Goal: Navigation & Orientation: Find specific page/section

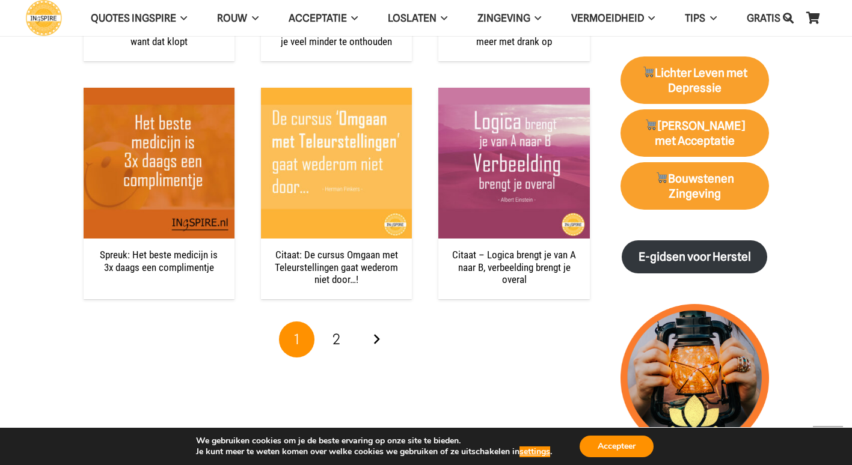
scroll to position [1202, 0]
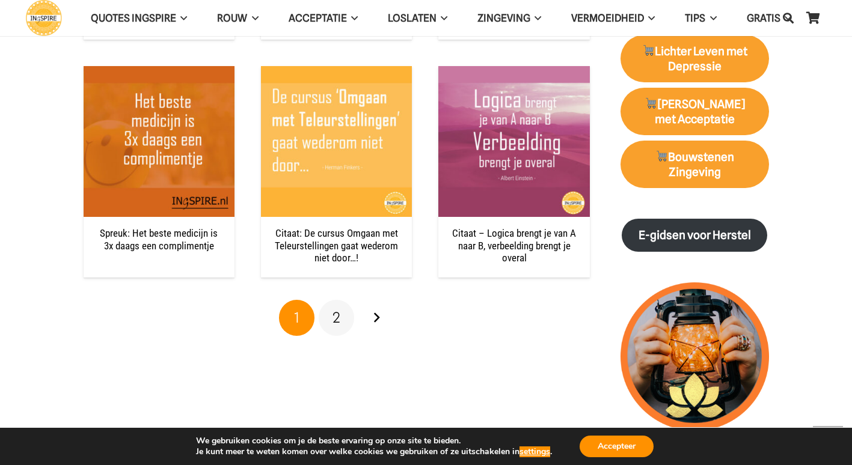
click at [337, 315] on span "2" at bounding box center [336, 317] width 8 height 17
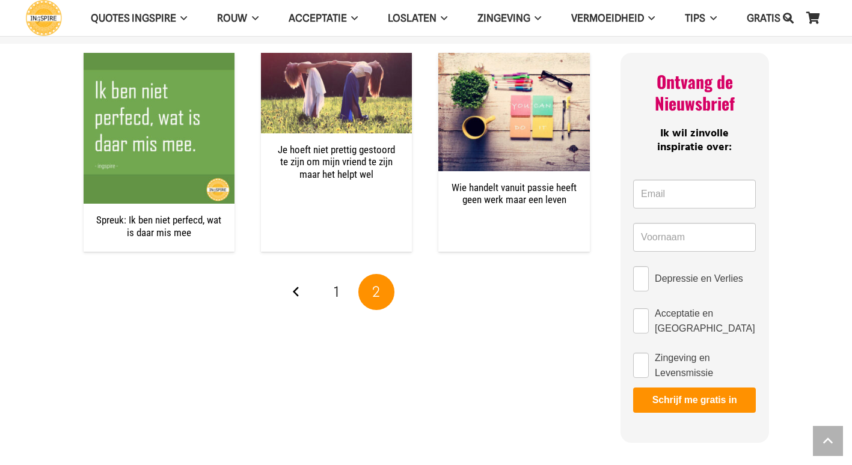
scroll to position [481, 0]
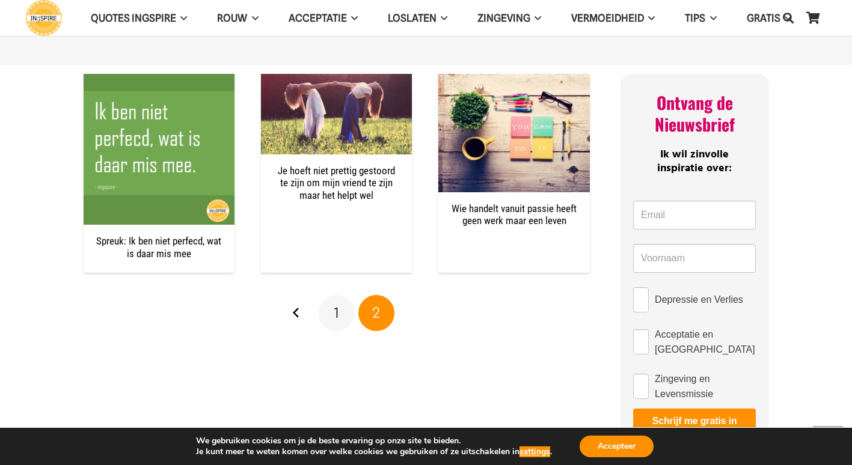
click at [326, 311] on link "1" at bounding box center [337, 313] width 36 height 36
